Goal: Task Accomplishment & Management: Complete application form

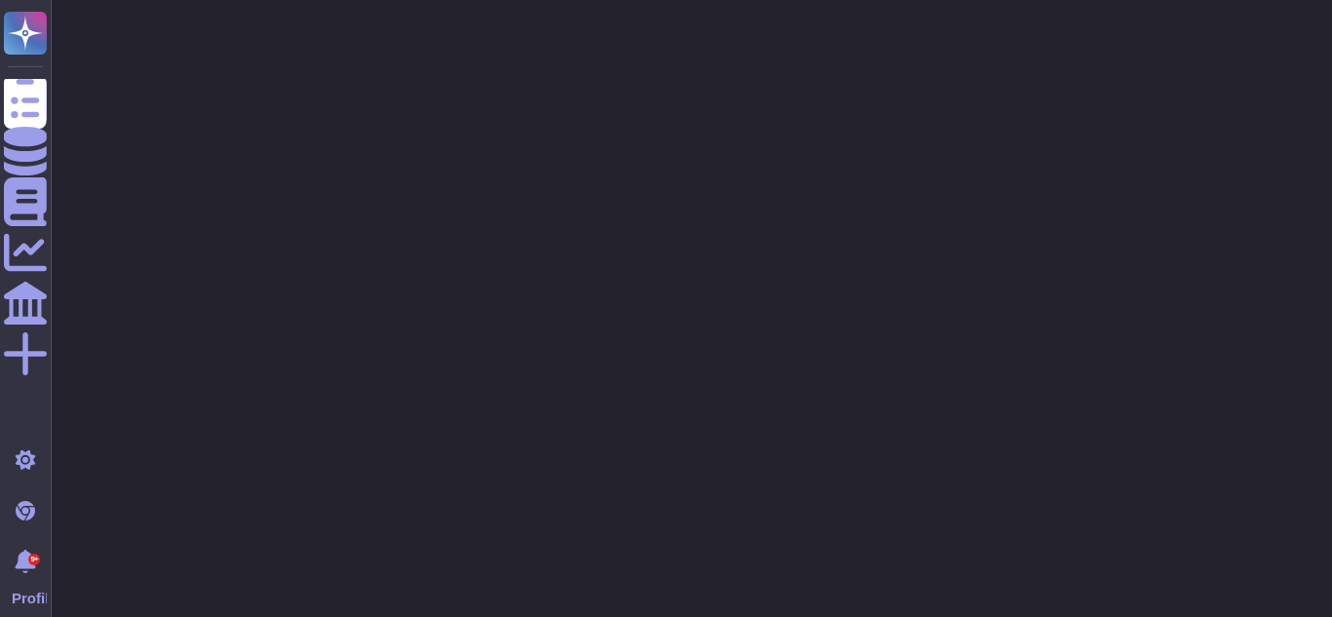
click at [419, 91] on div at bounding box center [691, 49] width 1281 height 98
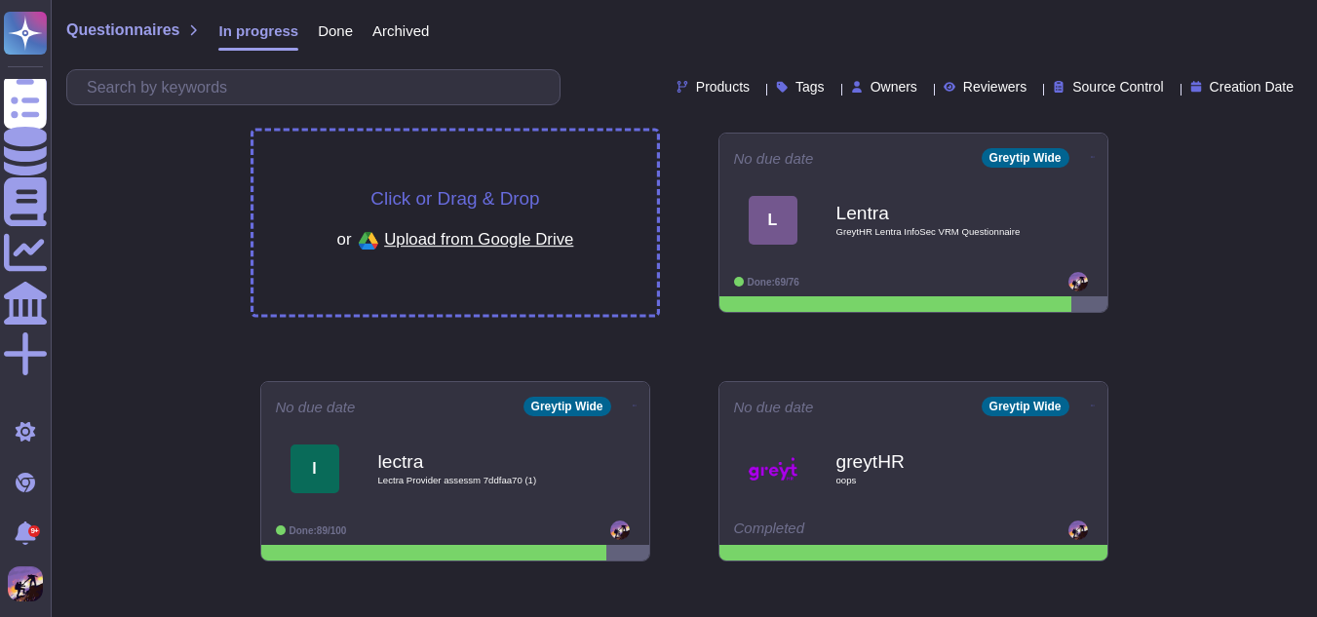
click at [488, 147] on div "Click or Drag & Drop or Upload from Google Drive" at bounding box center [456, 223] width 404 height 183
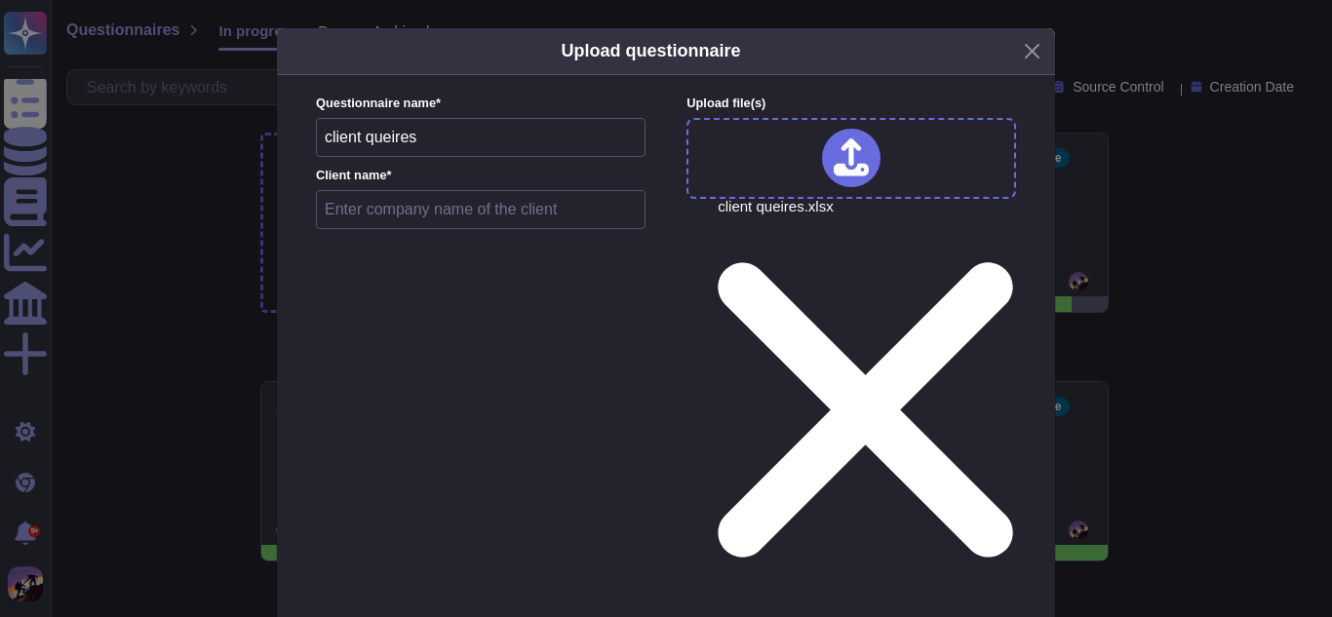
click at [590, 220] on input "text" at bounding box center [481, 209] width 330 height 39
type input "deloitte"
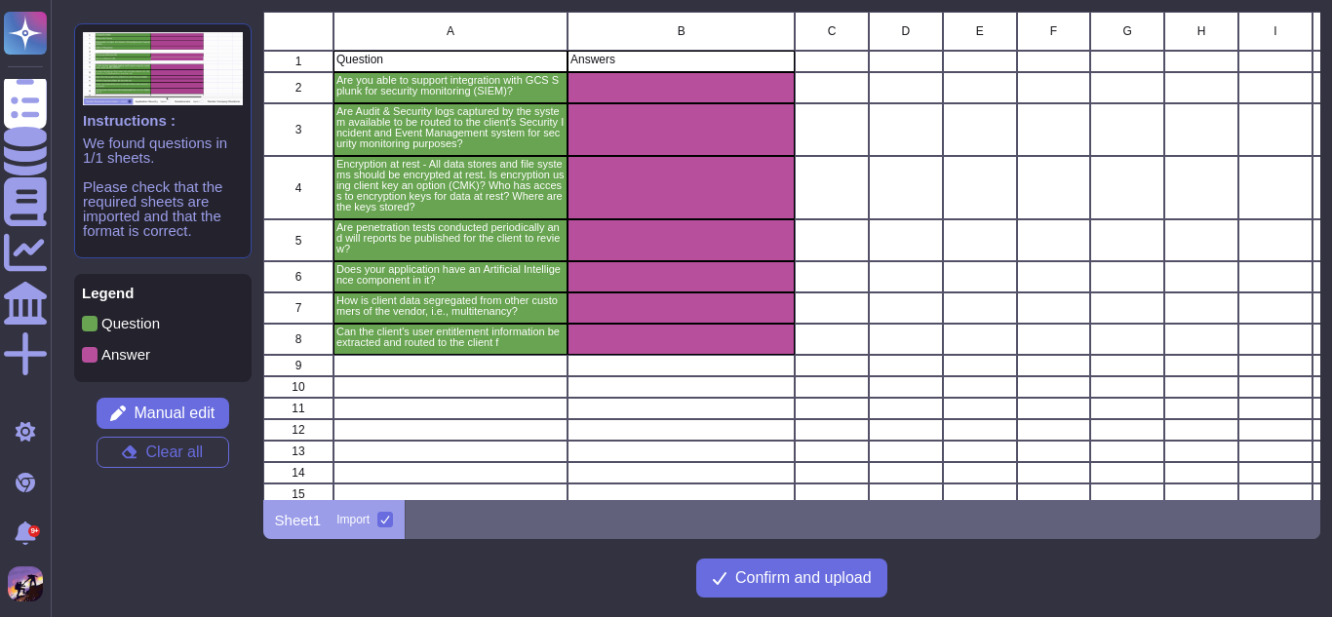
scroll to position [474, 1043]
click at [699, 585] on button "Confirm and upload" at bounding box center [791, 578] width 191 height 39
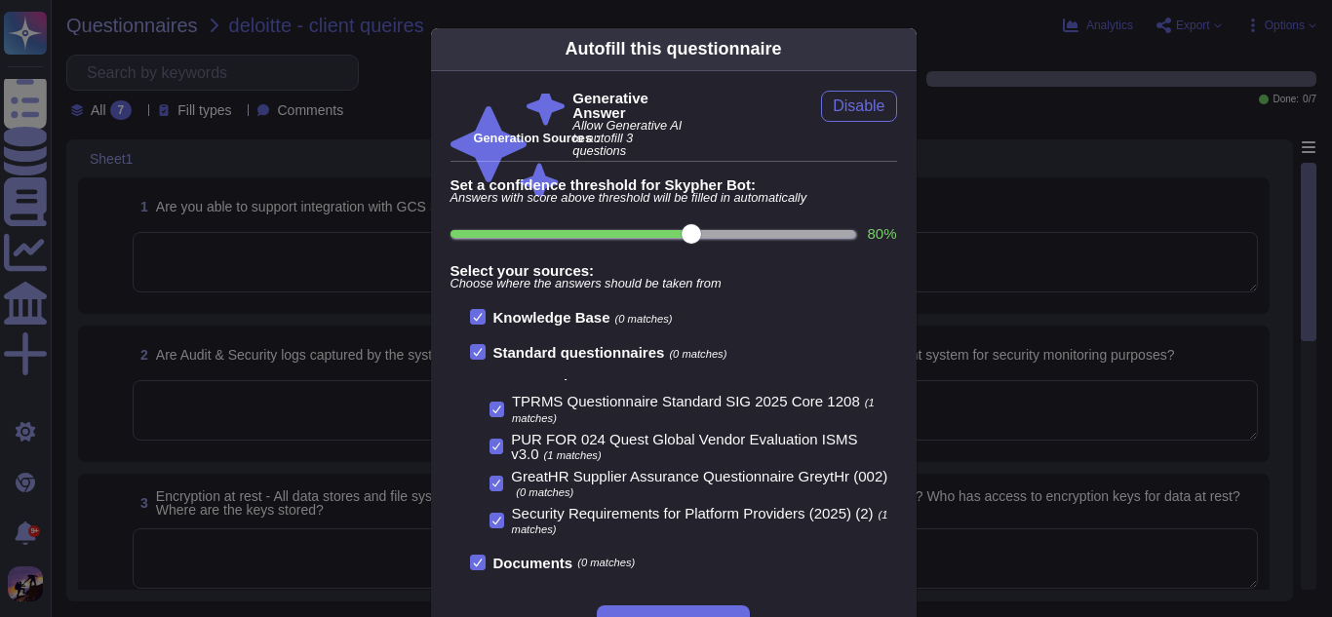
scroll to position [71, 0]
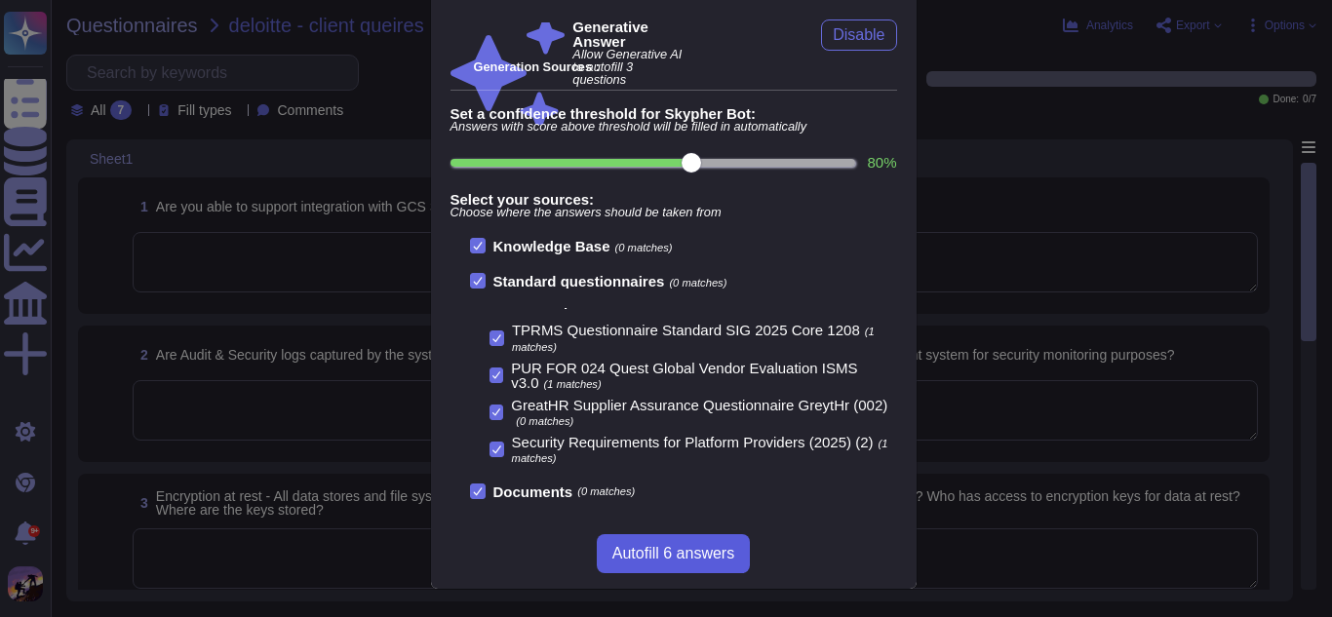
click at [712, 551] on span "Autofill 6 answers" at bounding box center [673, 554] width 122 height 16
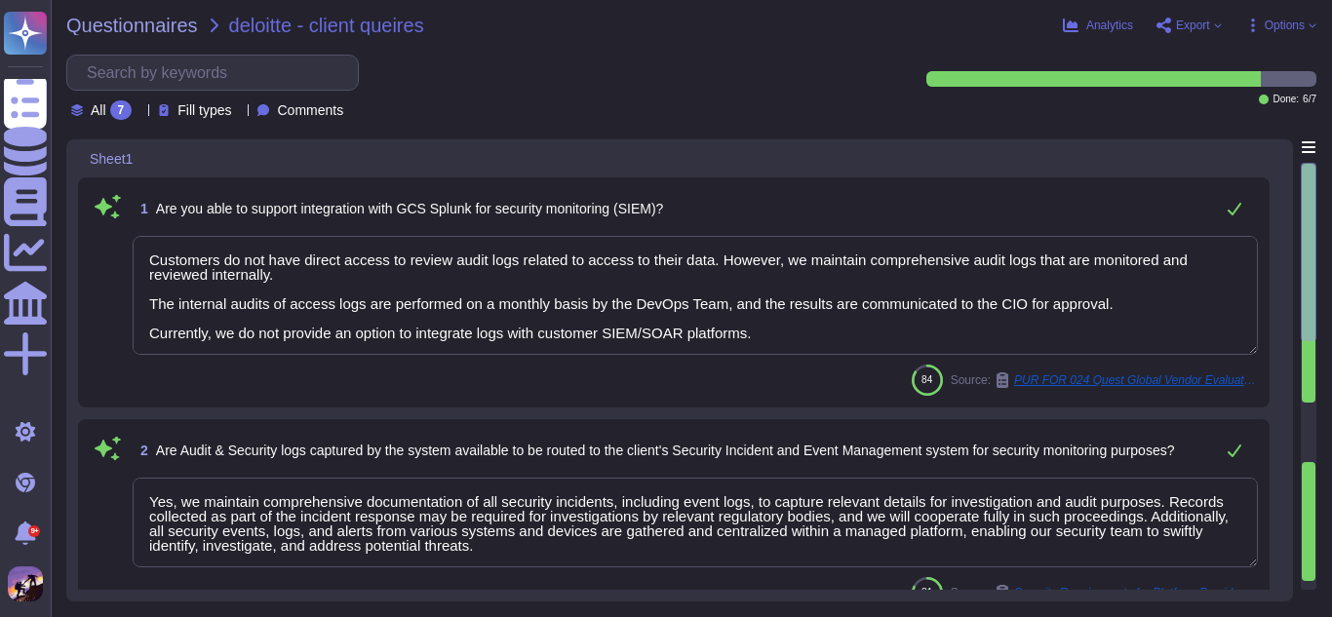
type textarea "Customers do not have direct access to review audit logs related to access to t…"
type textarea "Yes, we maintain comprehensive documentation of all security incidents, includi…"
type textarea "Encryption at rest is implemented using AES-256 encryption across all data stor…"
type textarea "Yes, penetration tests are conducted annually for all applications, including c…"
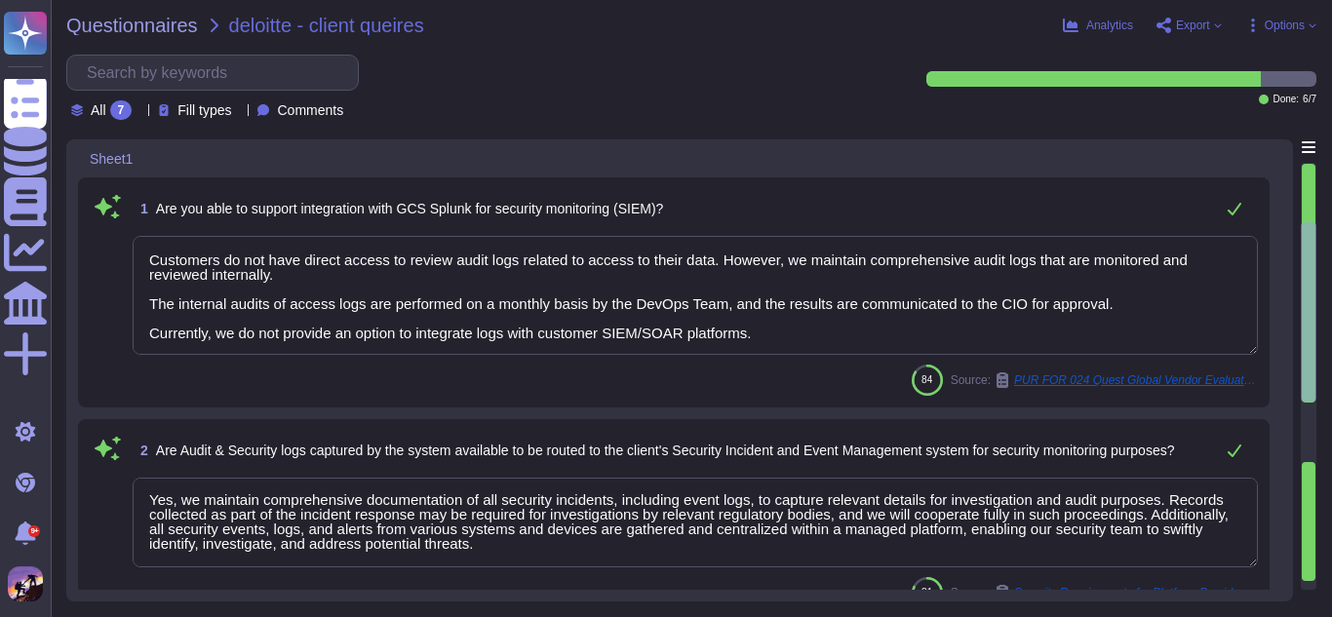
type textarea "Client data is segregated from other customers through a multi-tenancy architec…"
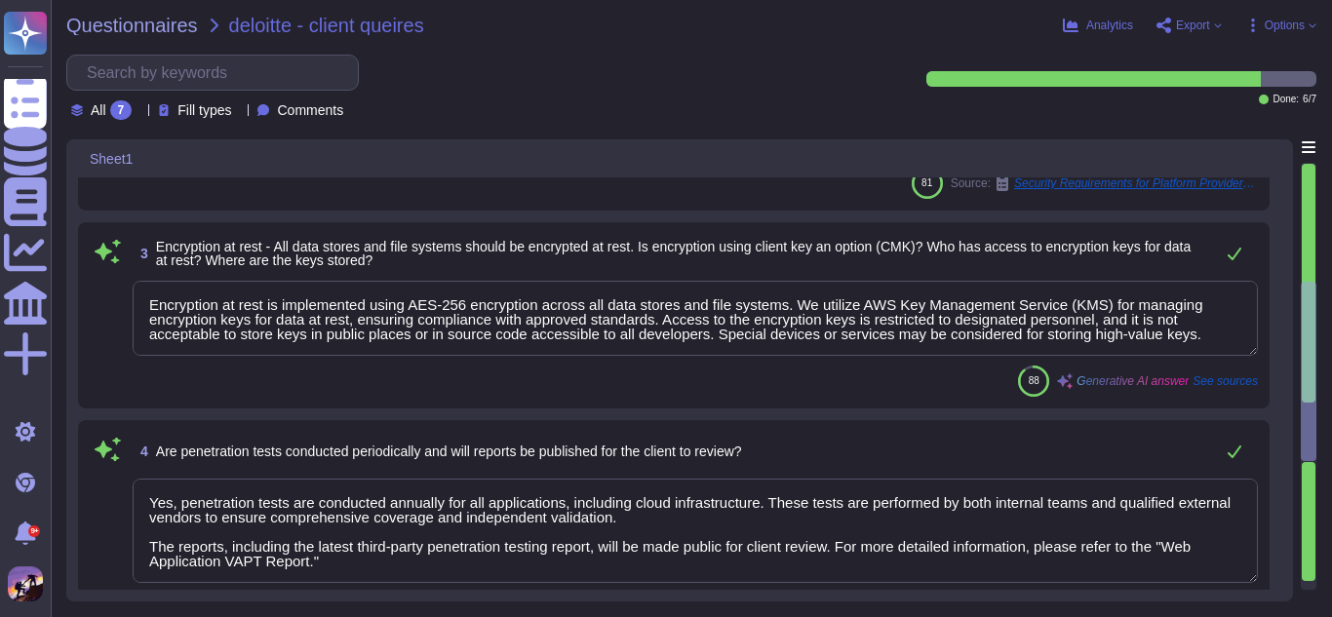
type textarea "Individuals requesting a list will be responsible for the ownership and managem…"
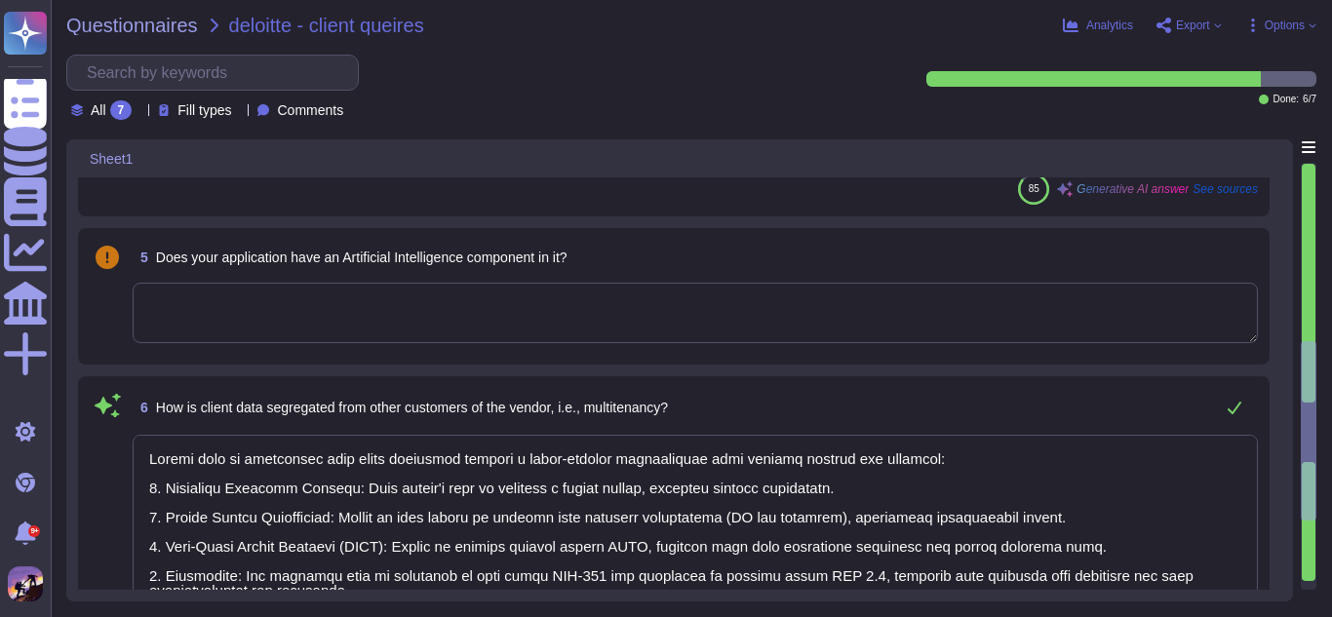
scroll to position [802, 0]
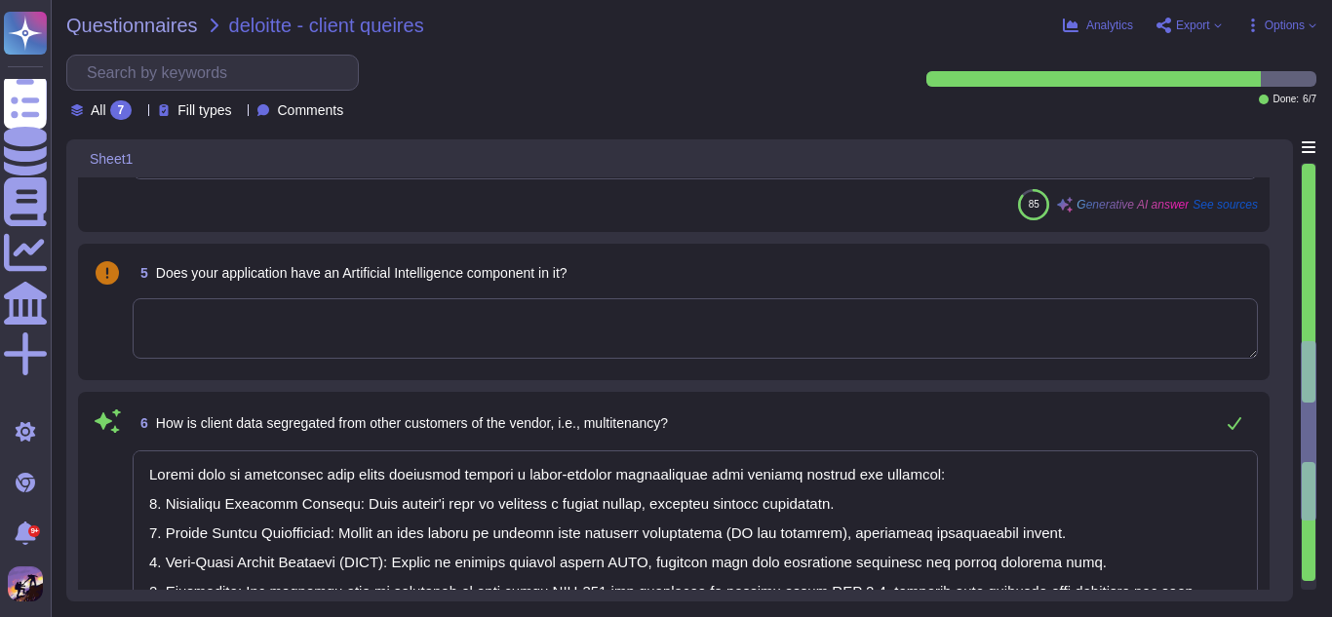
type textarea "Yes, we maintain comprehensive documentation of all security incidents, includi…"
click at [489, 333] on textarea at bounding box center [695, 328] width 1125 height 60
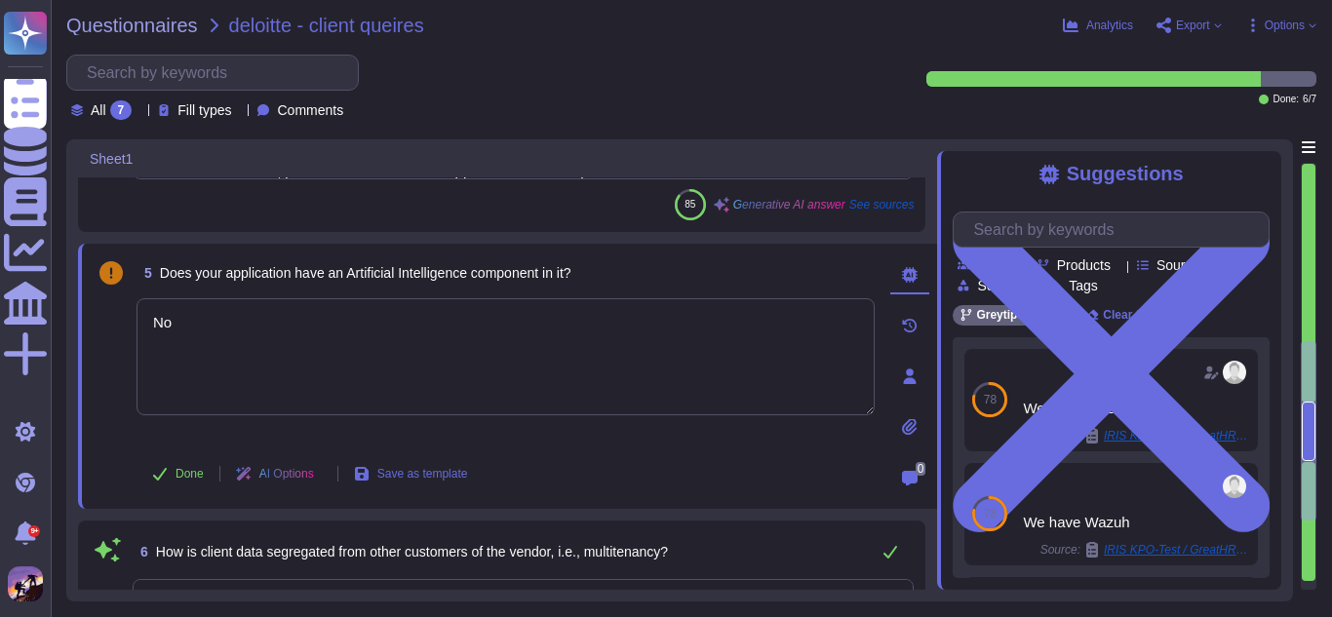
type textarea "No"
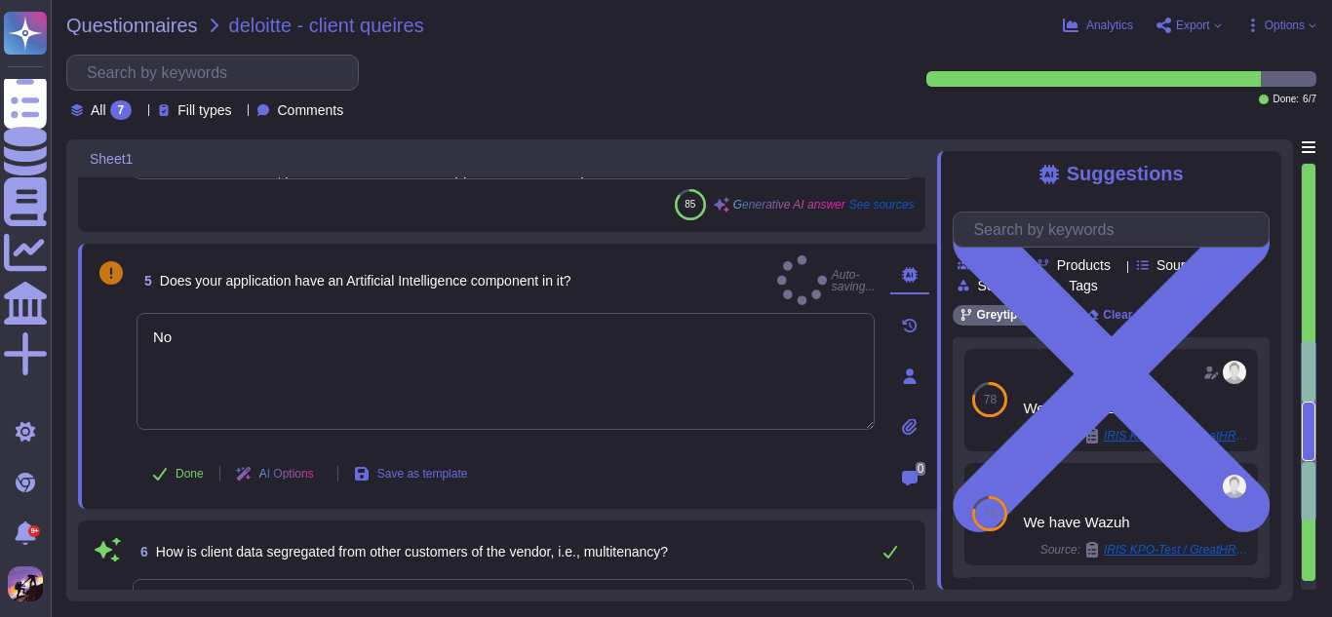
click at [680, 454] on div "Done AI Options Save as template" at bounding box center [506, 474] width 738 height 47
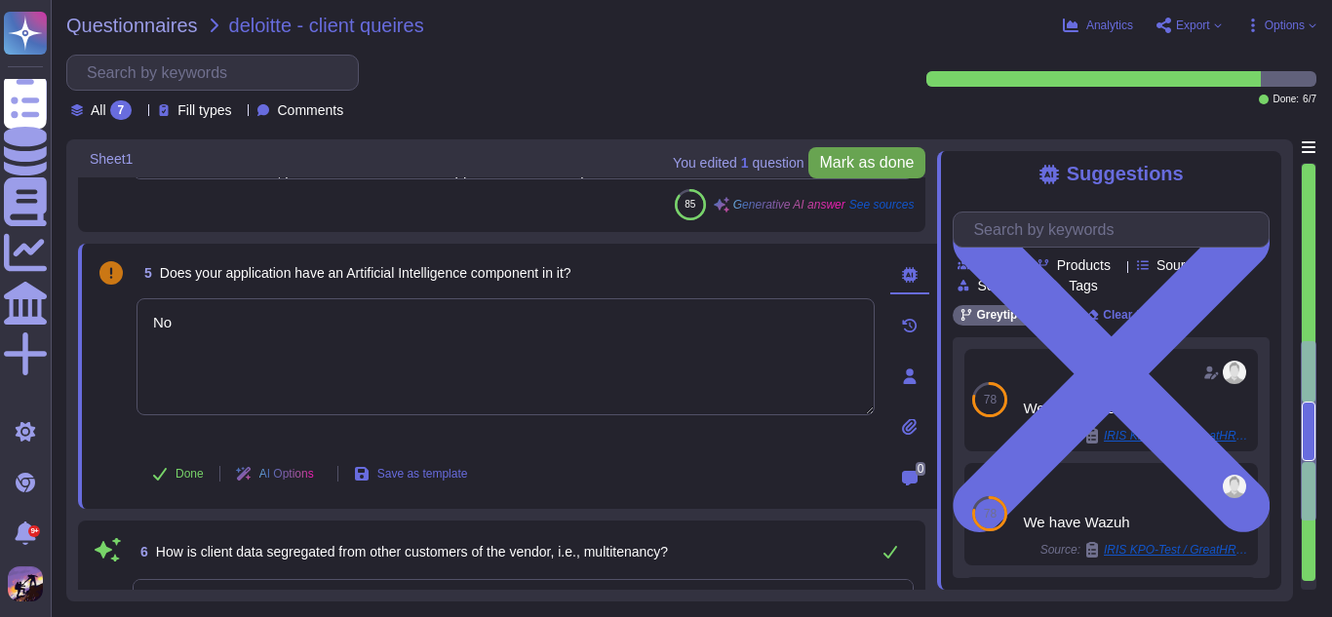
click at [854, 171] on span "Mark as done" at bounding box center [867, 163] width 95 height 16
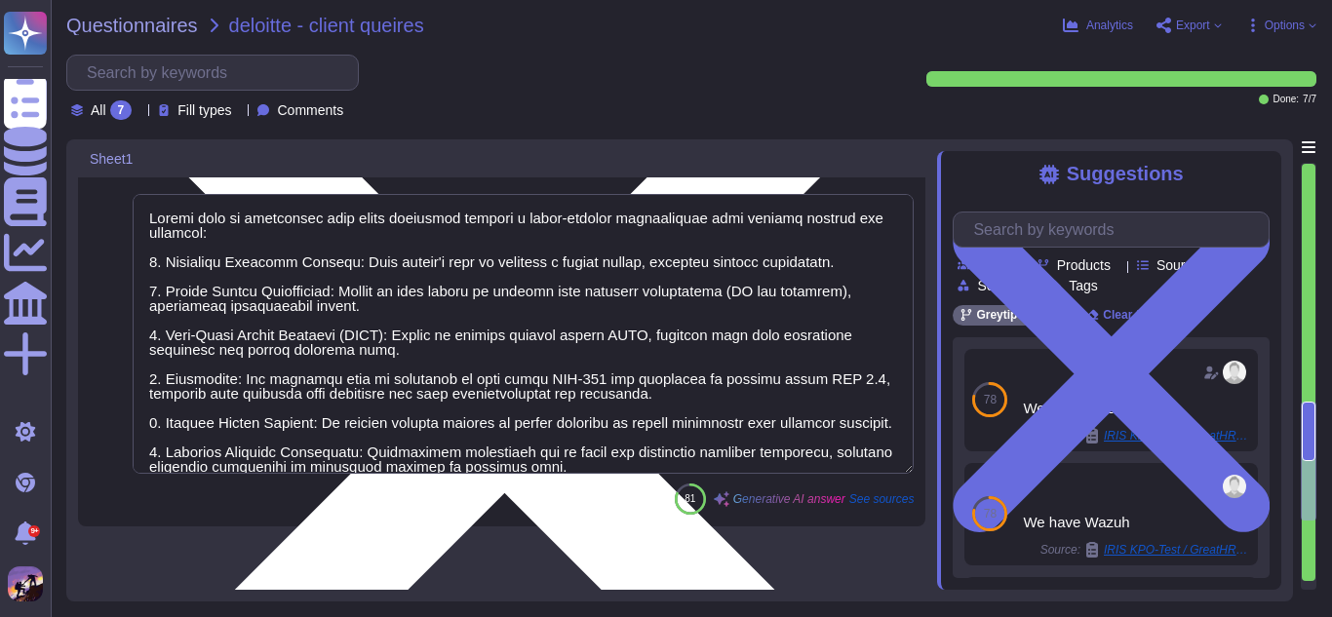
scroll to position [0, 0]
type textarea "Customers do not have direct access to review audit logs related to access to t…"
type textarea "Yes, we maintain comprehensive documentation of all security incidents, includi…"
type textarea "Encryption at rest is implemented using AES-256 encryption across all data stor…"
type textarea "Yes, penetration tests are conducted annually for all applications, including c…"
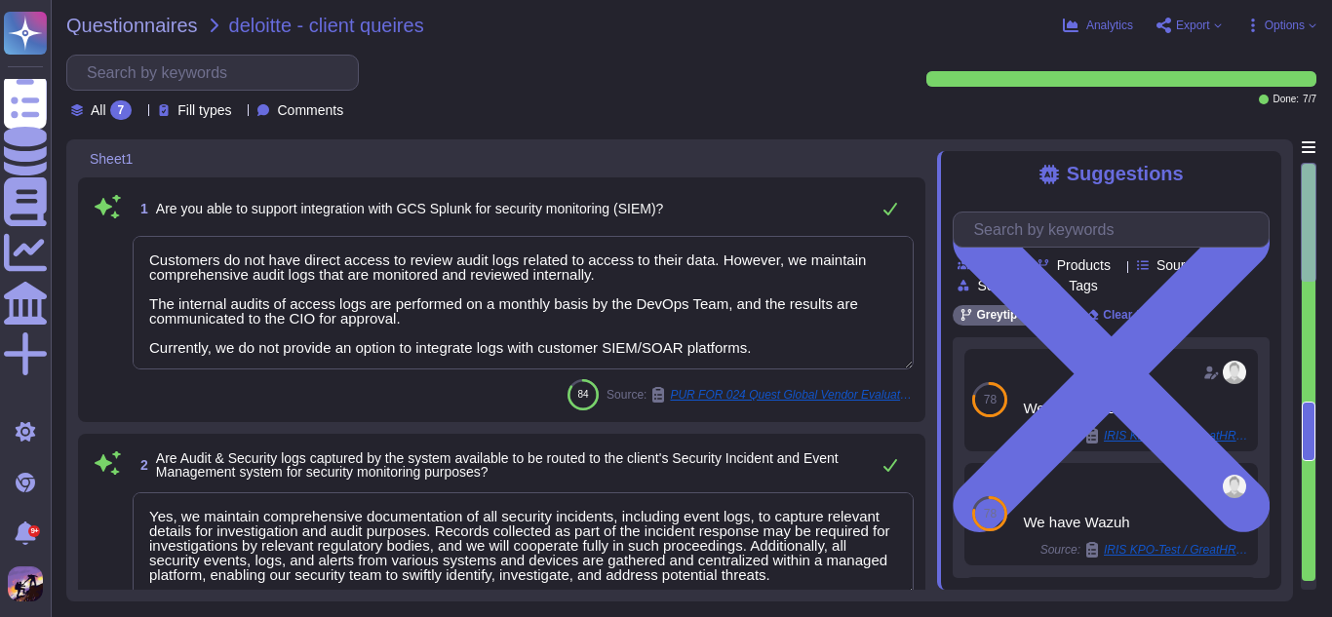
click at [1175, 22] on span "Export" at bounding box center [1188, 26] width 65 height 16
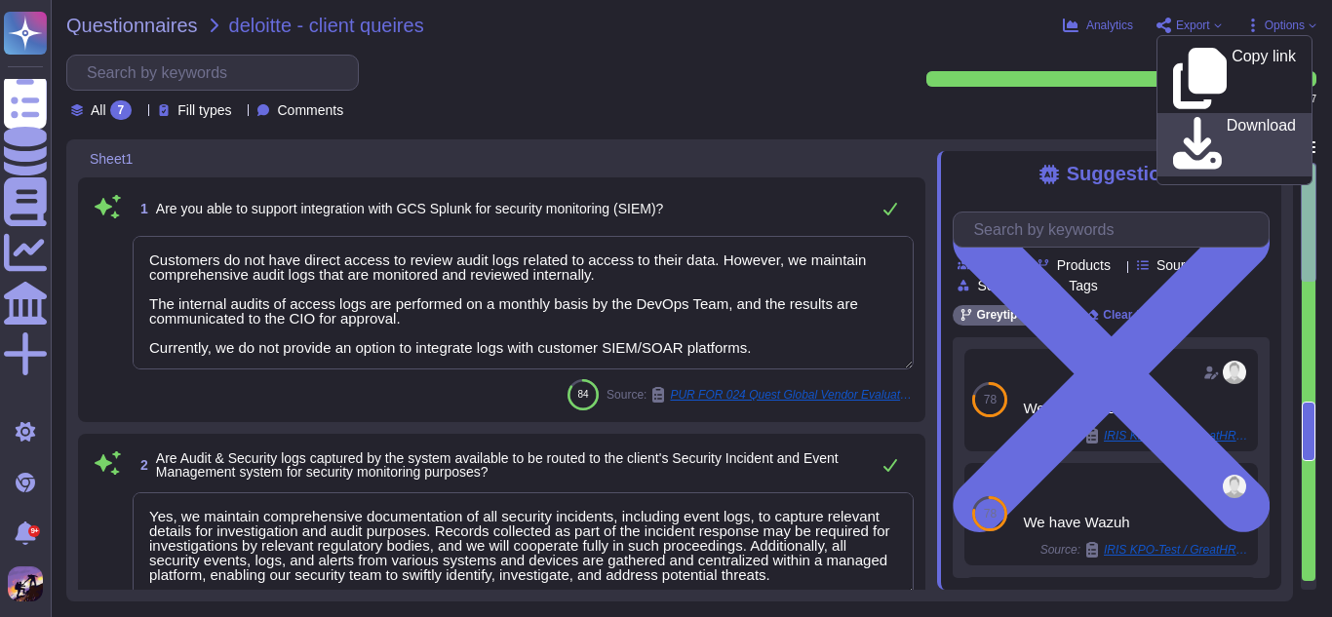
click at [1195, 113] on link "Download" at bounding box center [1234, 144] width 154 height 63
